Goal: Information Seeking & Learning: Check status

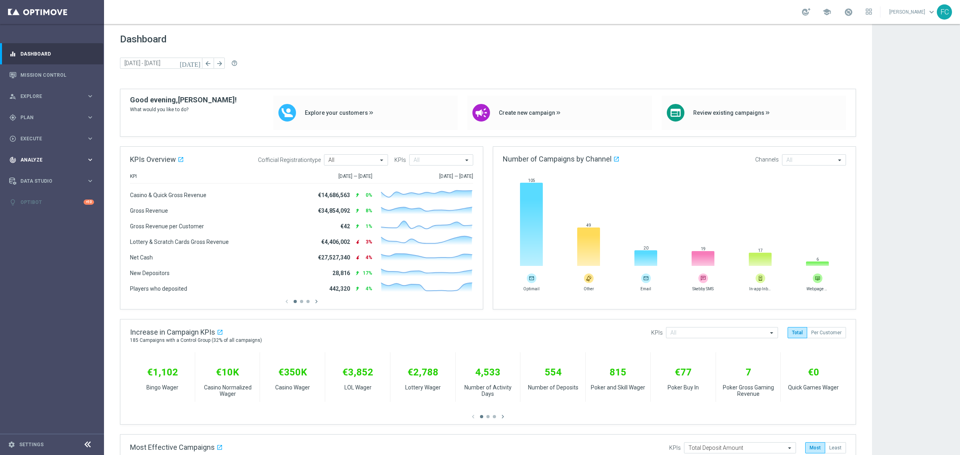
click at [22, 163] on div "track_changes Analyze" at bounding box center [47, 159] width 77 height 7
click at [49, 178] on link "Customer 360" at bounding box center [52, 176] width 62 height 6
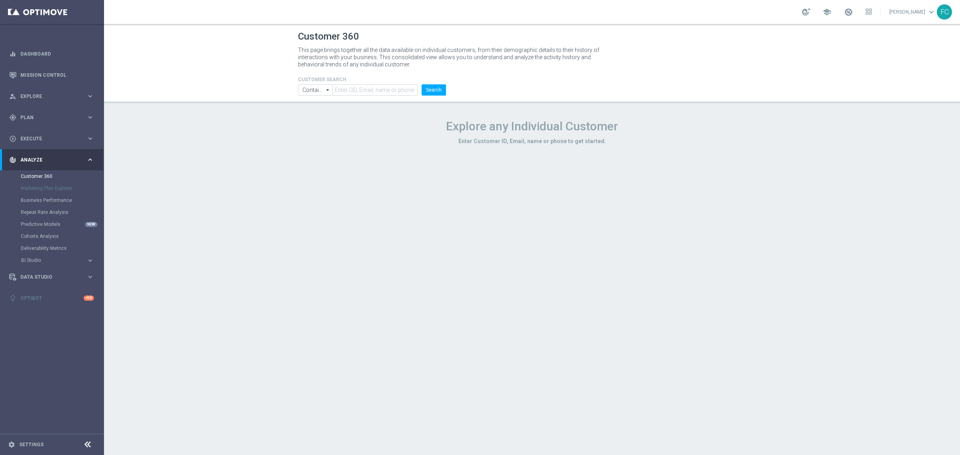
click at [367, 100] on header "Customer 360 This page brings together all the data available on individual cus…" at bounding box center [532, 63] width 856 height 79
drag, startPoint x: 363, startPoint y: 94, endPoint x: 361, endPoint y: 89, distance: 5.1
click at [362, 93] on input "text" at bounding box center [375, 89] width 85 height 11
paste input "6539594"
type input "6539594"
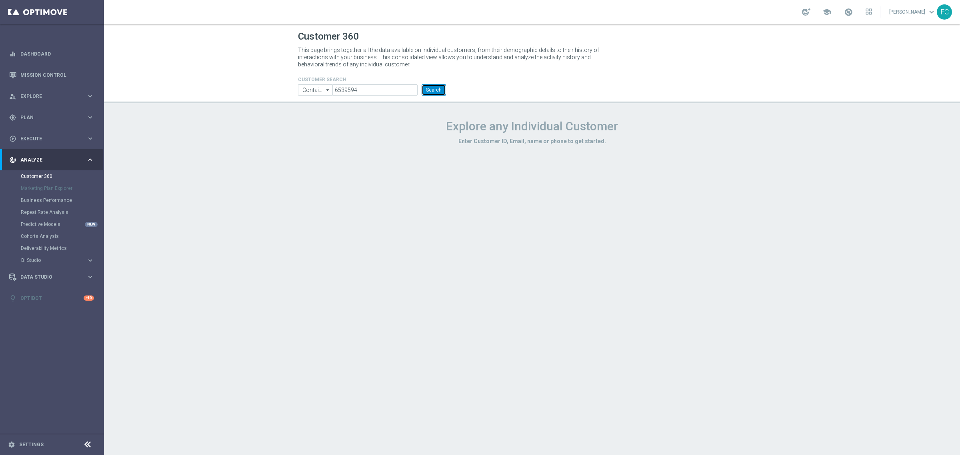
click at [430, 92] on button "Search" at bounding box center [434, 89] width 24 height 11
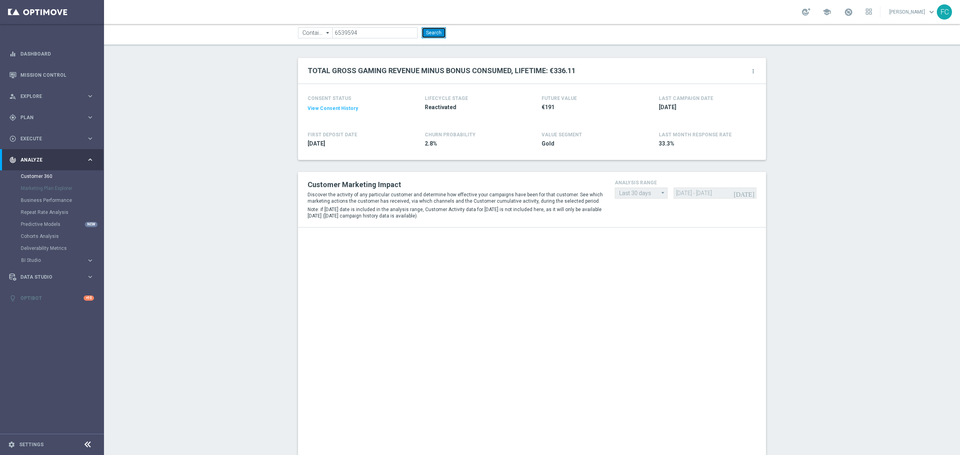
scroll to position [26, 0]
